Goal: Task Accomplishment & Management: Use online tool/utility

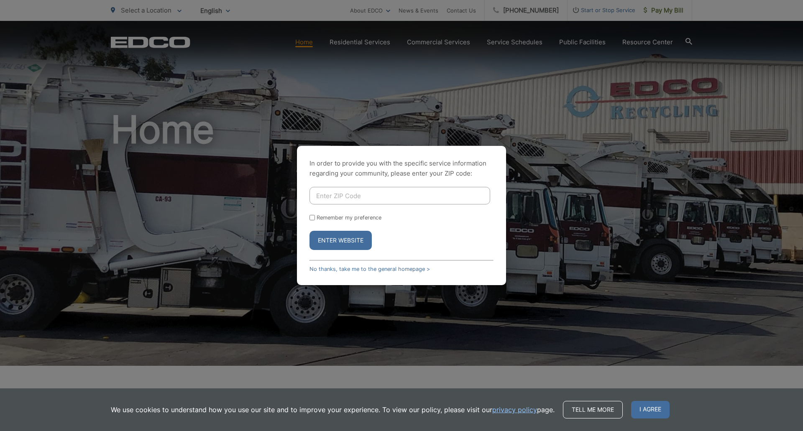
click at [386, 199] on input "Enter ZIP Code" at bounding box center [399, 196] width 181 height 18
type input "92024"
click at [315, 219] on div "Remember my preference" at bounding box center [401, 217] width 184 height 6
click at [314, 218] on input "Remember my preference" at bounding box center [311, 217] width 5 height 5
checkbox input "true"
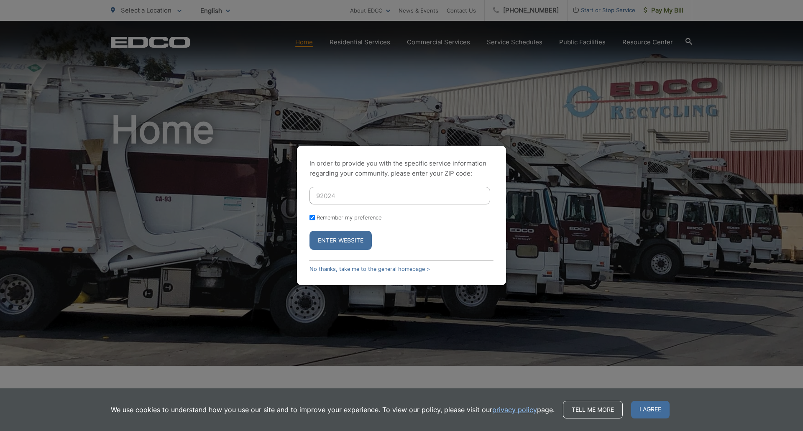
click at [333, 239] on button "Enter Website" at bounding box center [340, 240] width 62 height 19
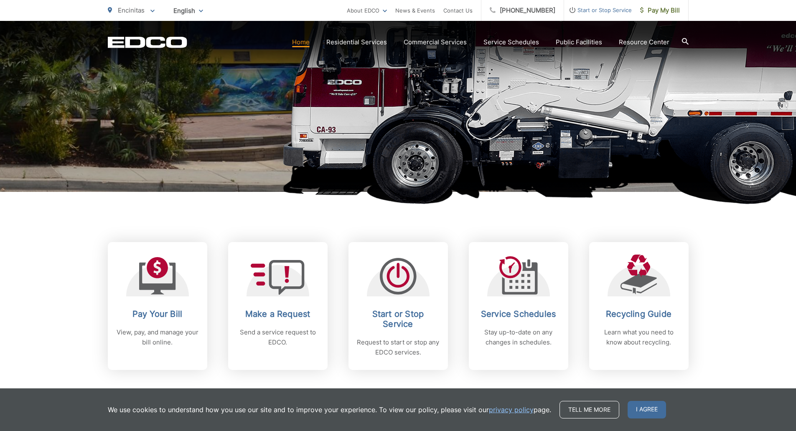
scroll to position [209, 0]
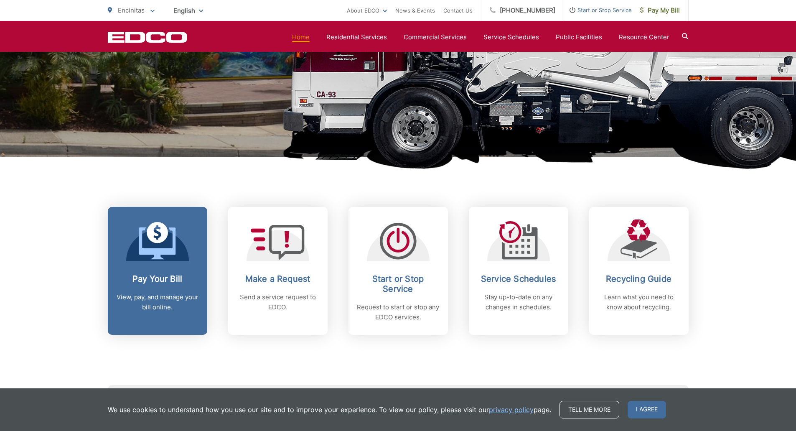
click at [151, 301] on p "View, pay, and manage your bill online." at bounding box center [157, 302] width 83 height 20
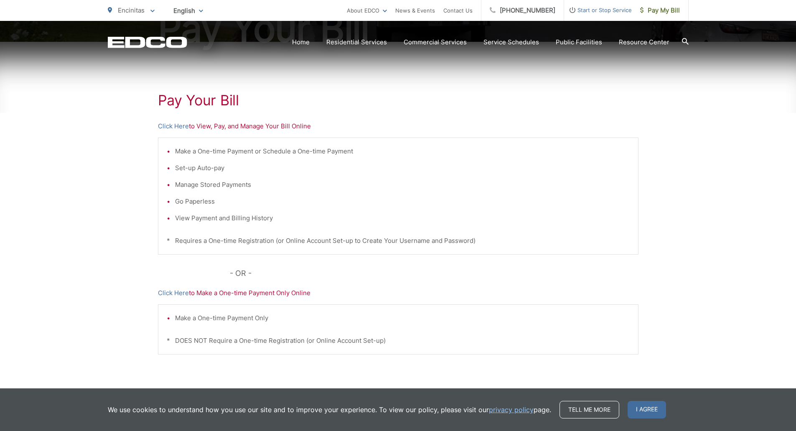
scroll to position [163, 0]
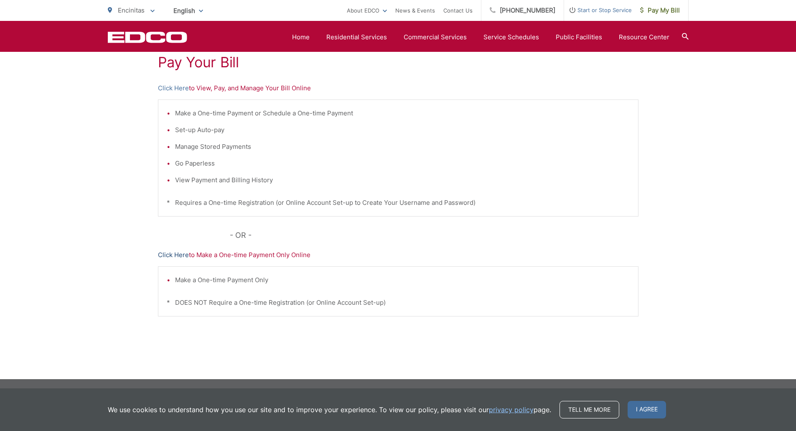
click at [169, 256] on link "Click Here" at bounding box center [173, 255] width 31 height 10
